Goal: Transaction & Acquisition: Purchase product/service

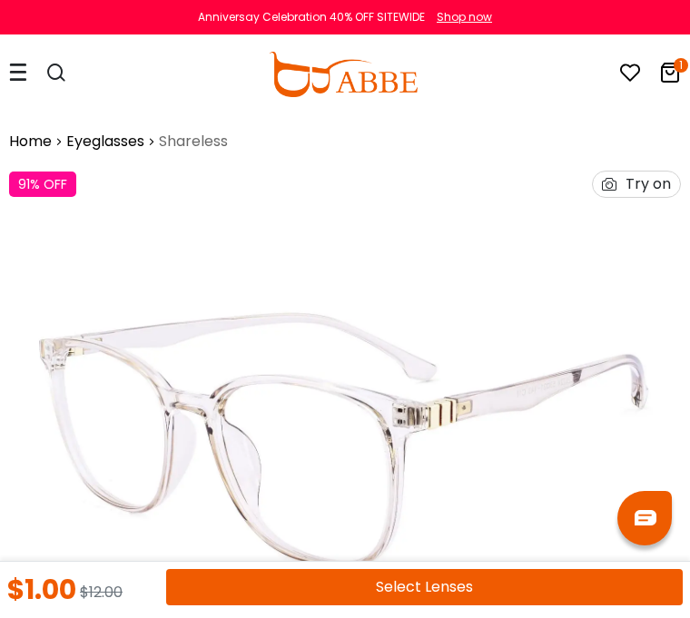
click at [677, 70] on icon "1" at bounding box center [681, 65] width 15 height 15
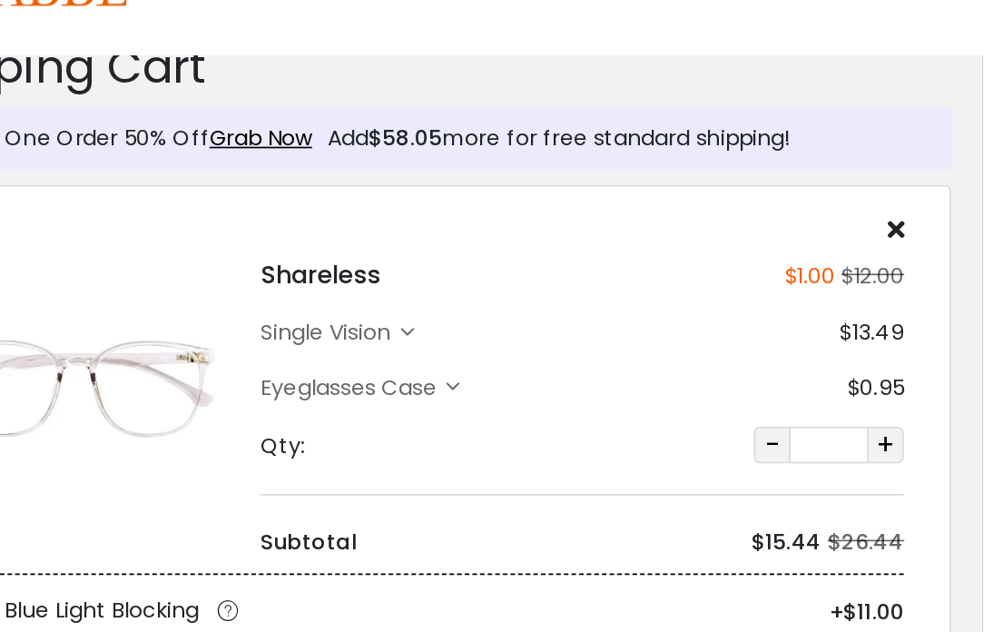
click at [247, 286] on div "single vision" at bounding box center [291, 295] width 91 height 19
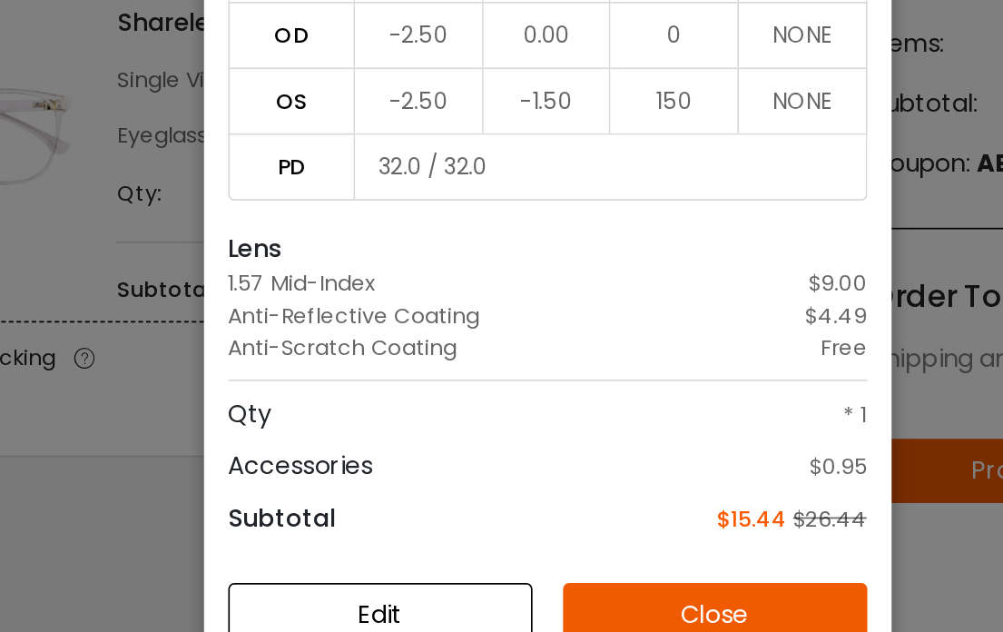
scroll to position [41, 0]
click at [312, 554] on button "Edit" at bounding box center [402, 573] width 181 height 38
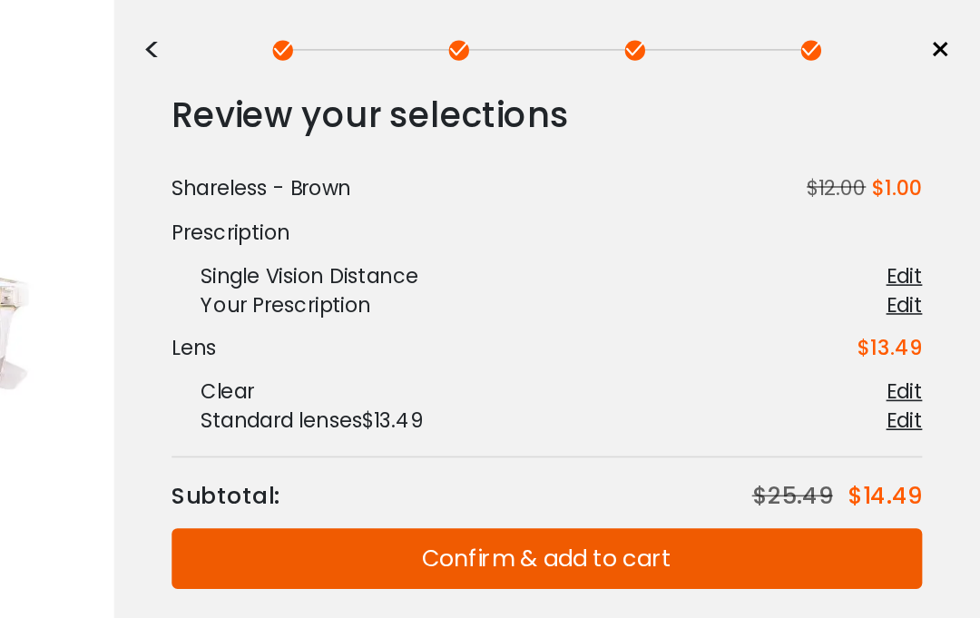
click at [921, 319] on div "Edit" at bounding box center [932, 328] width 23 height 18
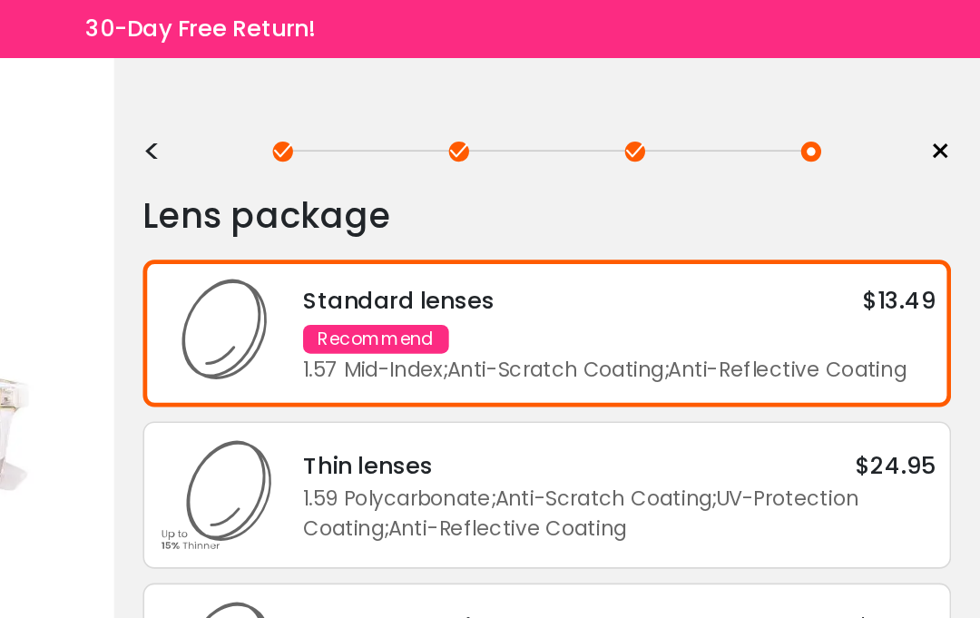
click at [949, 97] on span "×" at bounding box center [956, 95] width 14 height 27
